Goal: Task Accomplishment & Management: Manage account settings

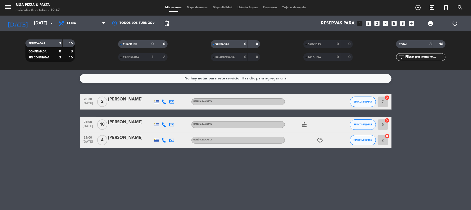
click at [321, 141] on icon "child_care" at bounding box center [320, 140] width 6 height 6
click at [387, 98] on icon "cancel" at bounding box center [387, 97] width 5 height 5
click at [383, 102] on icon "border_all" at bounding box center [384, 102] width 6 height 6
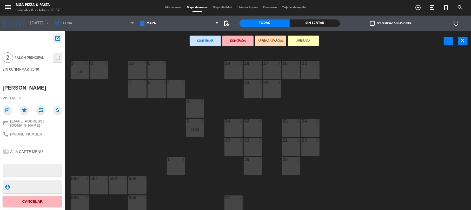
click at [205, 40] on button "Confirmar" at bounding box center [205, 41] width 31 height 10
click at [155, 66] on div "6 4" at bounding box center [157, 63] width 18 height 5
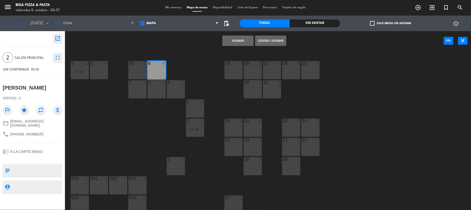
click at [235, 40] on button "Asignar" at bounding box center [238, 41] width 31 height 10
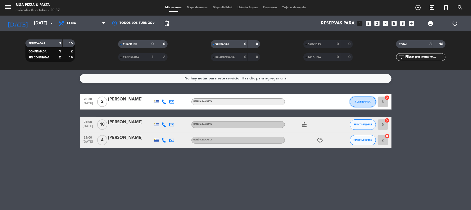
click at [359, 101] on span "CONFIRMADA" at bounding box center [362, 101] width 15 height 3
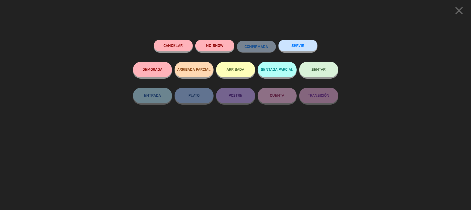
click at [234, 67] on button "ARRIBADA" at bounding box center [235, 70] width 39 height 16
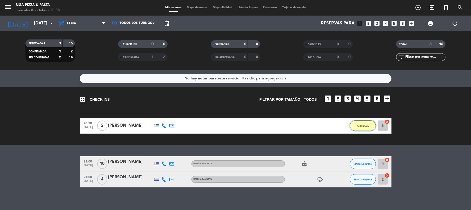
click at [363, 123] on button "ARRIBADA" at bounding box center [363, 126] width 26 height 10
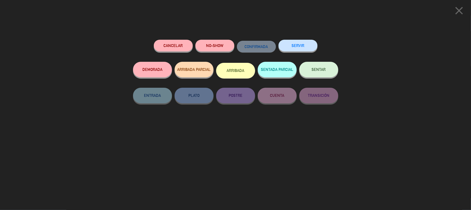
click at [234, 67] on button "ARRIBADA" at bounding box center [235, 71] width 39 height 16
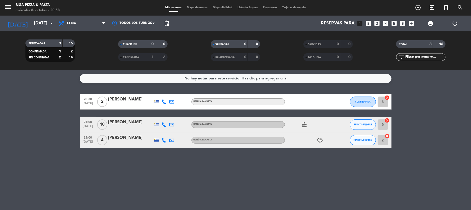
click at [319, 141] on icon "child_care" at bounding box center [320, 140] width 6 height 6
drag, startPoint x: 276, startPoint y: 173, endPoint x: 294, endPoint y: 173, distance: 17.7
click at [277, 173] on div "No hay notas para este servicio. Haz clic para agregar una 20:30 [DATE] 2 [PERS…" at bounding box center [235, 140] width 471 height 140
click at [124, 190] on div "No hay notas para este servicio. Haz clic para agregar una 20:30 [DATE] 2 [PERS…" at bounding box center [235, 140] width 471 height 140
